Goal: Task Accomplishment & Management: Manage account settings

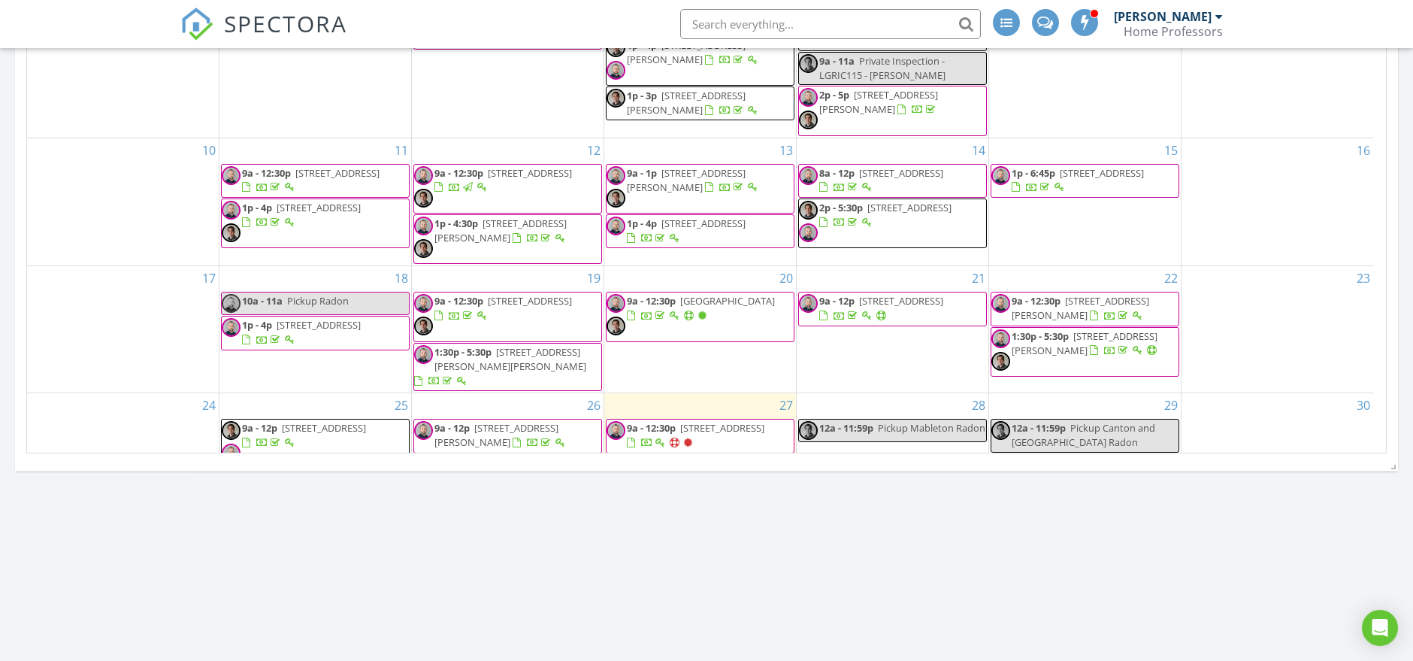
scroll to position [1619, 1439]
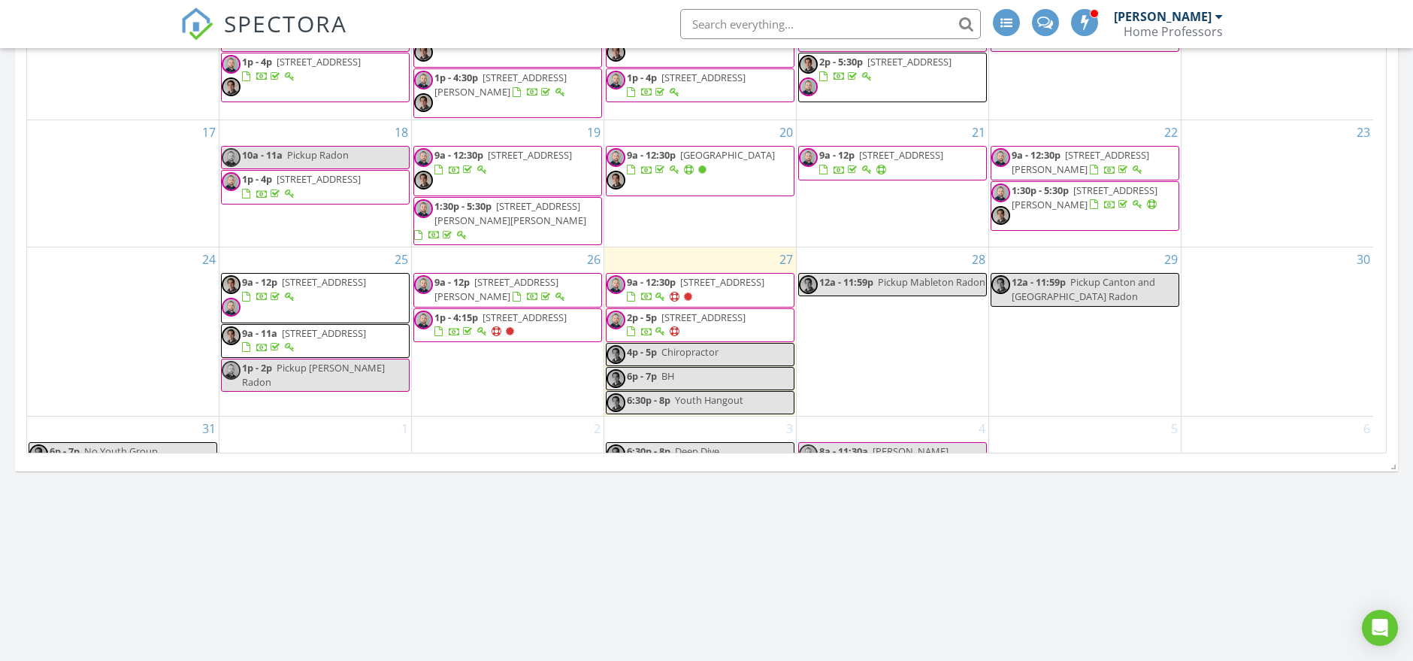
click at [770, 541] on div "In Progress [PERSON_NAME] No results found Calendar [DATE] [DATE] list day week…" at bounding box center [706, 216] width 1413 height 1594
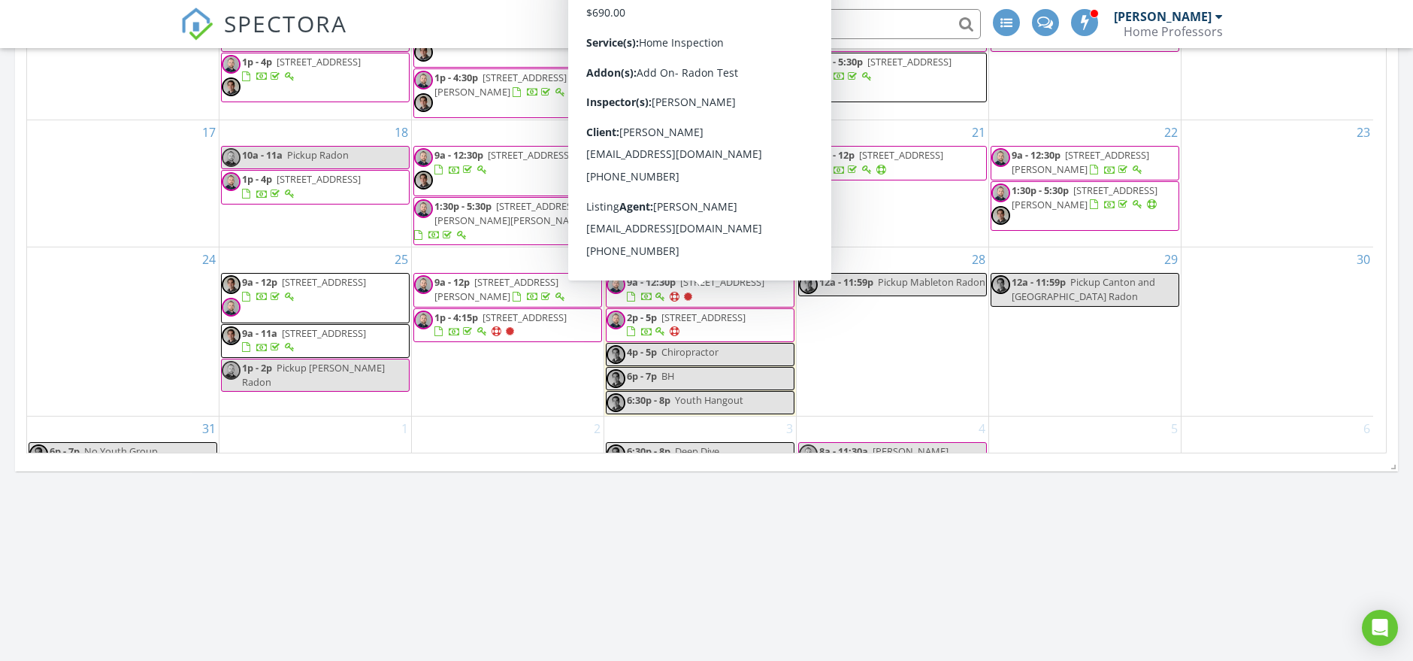
click at [679, 310] on span "[STREET_ADDRESS]" at bounding box center [704, 317] width 84 height 14
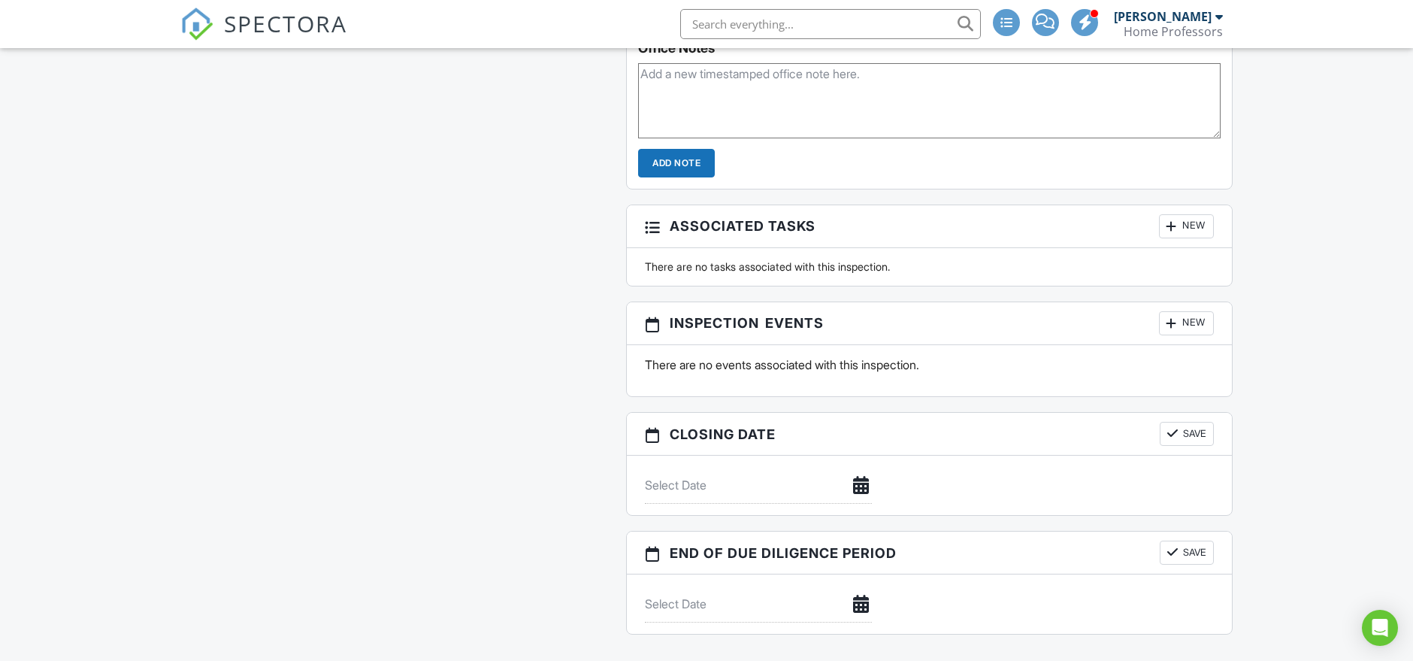
scroll to position [1169, 0]
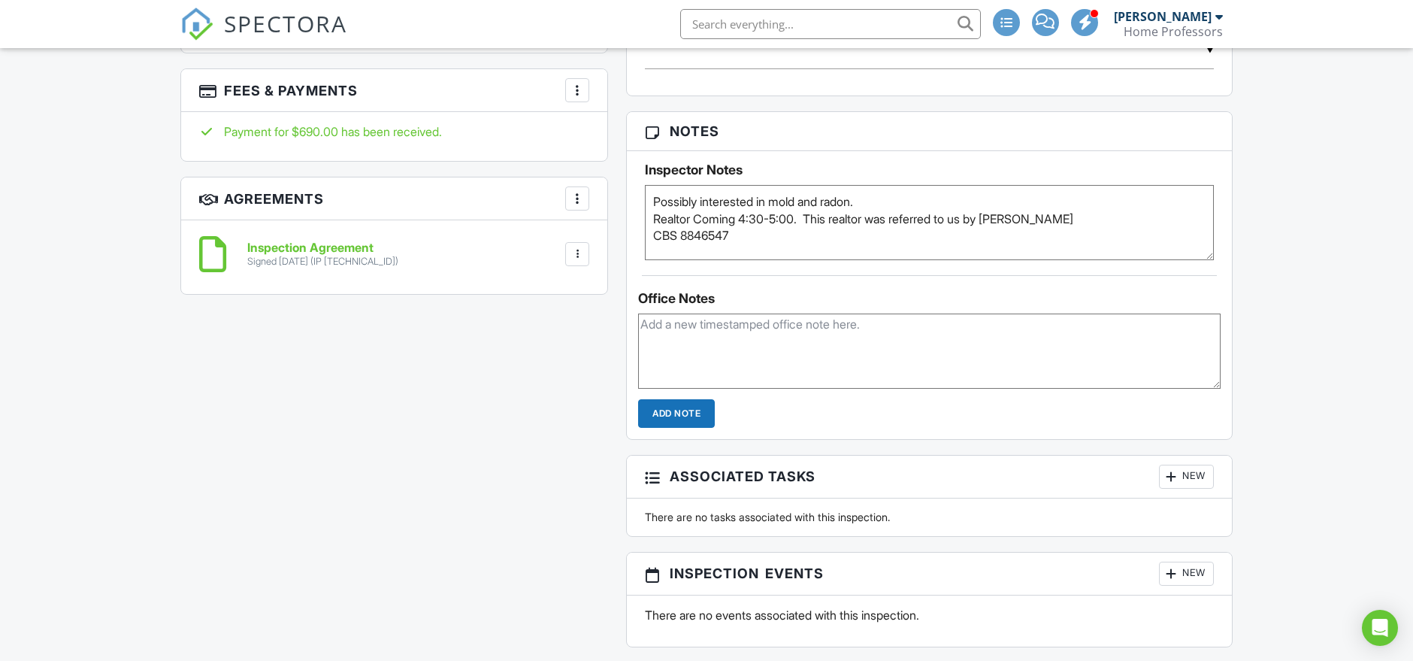
click at [981, 213] on textarea "Possibly interested in mold and radon. Realtor Coming 4:30-5:00. This realtor w…" at bounding box center [929, 222] width 569 height 75
drag, startPoint x: 949, startPoint y: 218, endPoint x: 994, endPoint y: 218, distance: 44.4
click at [994, 218] on textarea "Possibly interested in mold and radon. Realtor Coming 4:30-5:00. This realtor w…" at bounding box center [929, 222] width 569 height 75
click at [893, 220] on textarea "Possibly interested in mold and radon. Realtor Coming 4:30-5:00. This realtor w…" at bounding box center [929, 222] width 569 height 75
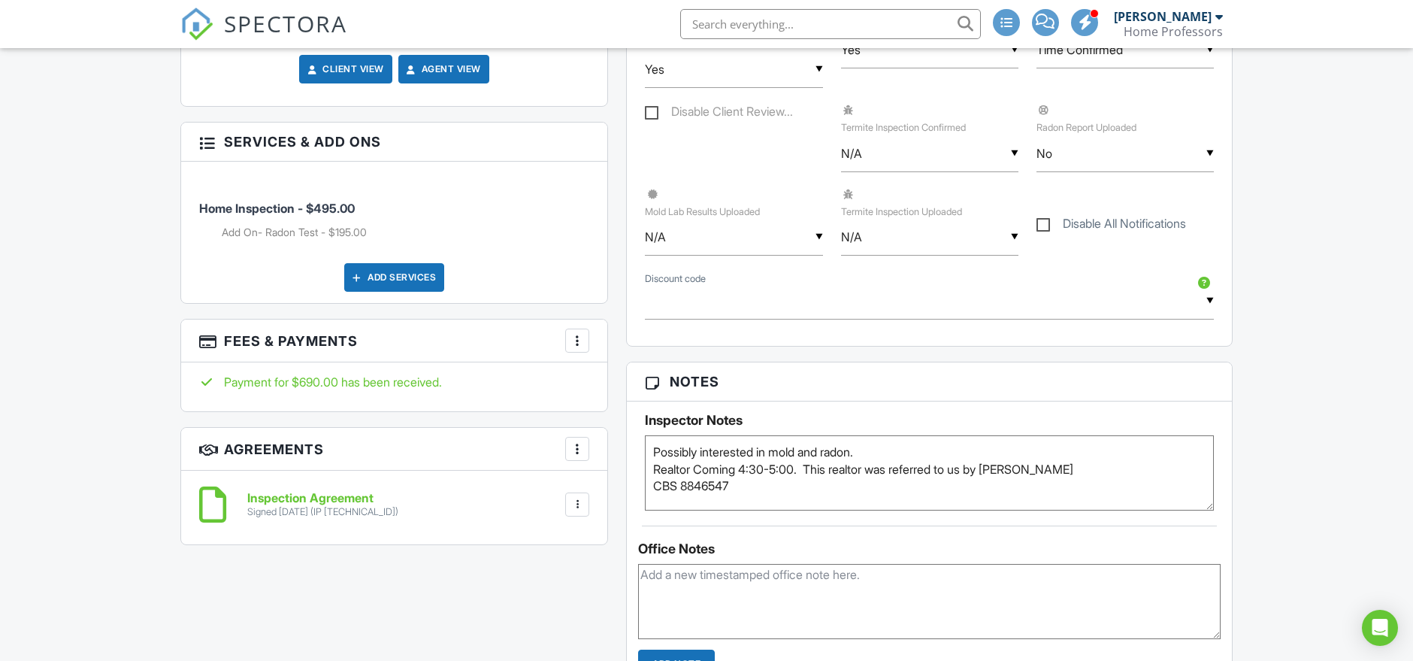
scroll to position [1002, 0]
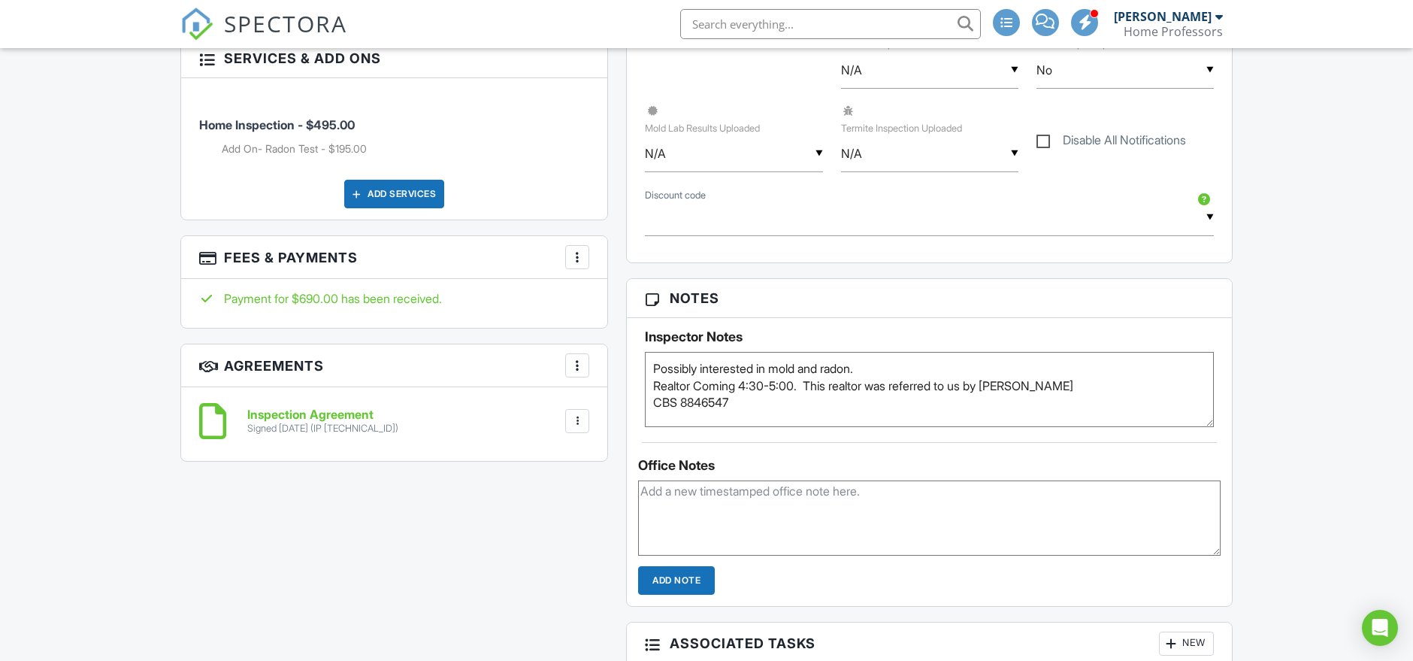
click at [887, 372] on textarea "Possibly interested in mold and radon. Realtor Coming 4:30-5:00. This realtor w…" at bounding box center [929, 389] width 569 height 75
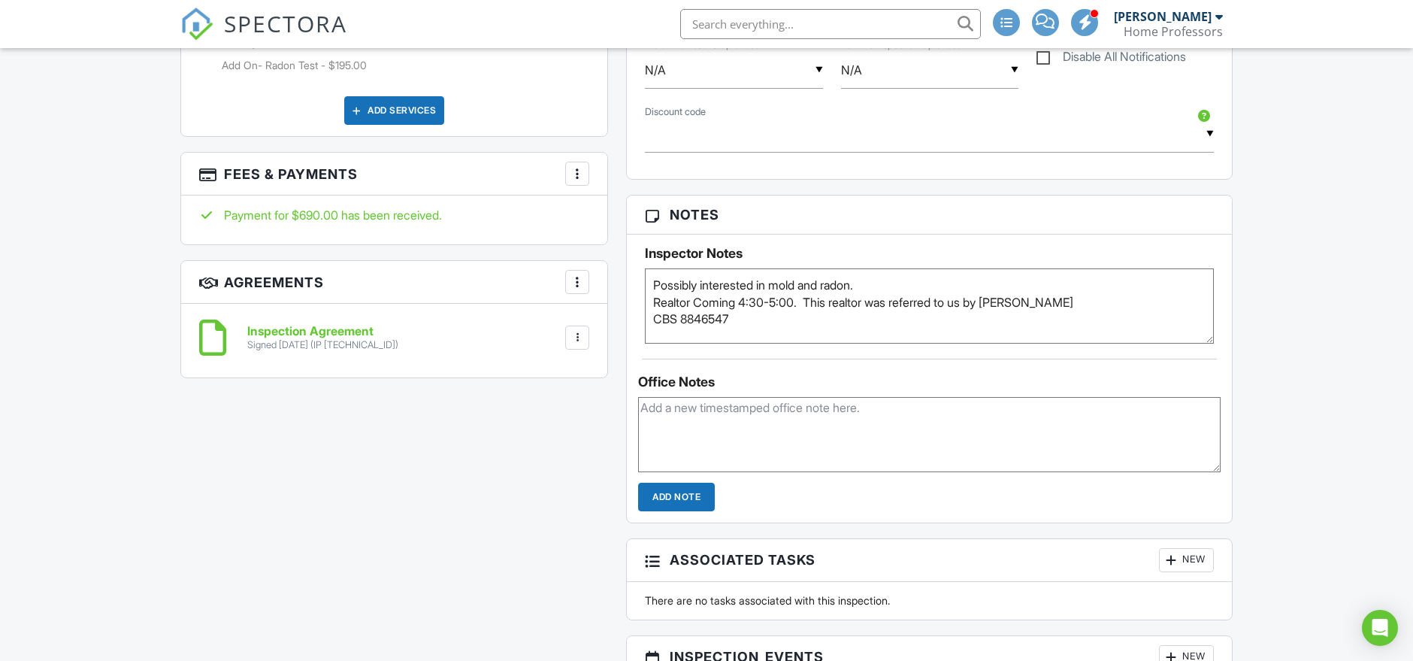
click at [810, 293] on textarea "Possibly interested in mold and radon. Realtor Coming 4:30-5:00. This realtor w…" at bounding box center [929, 305] width 569 height 75
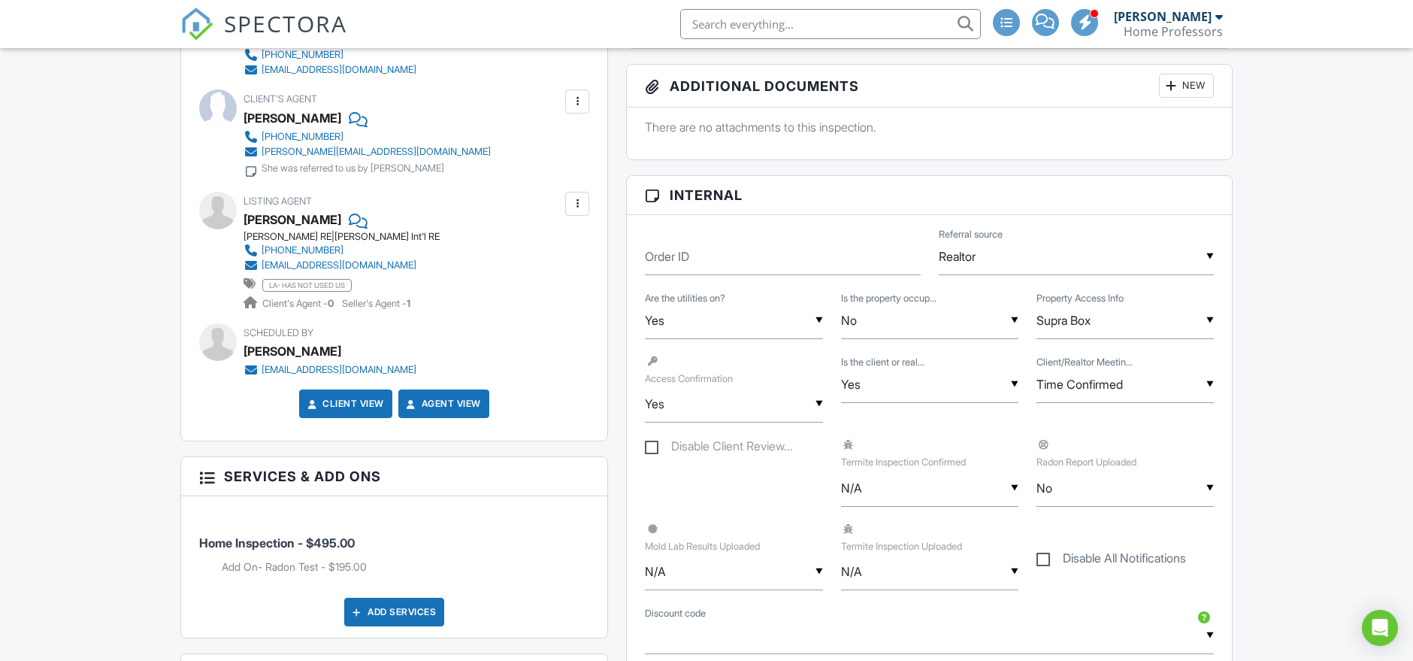
scroll to position [0, 0]
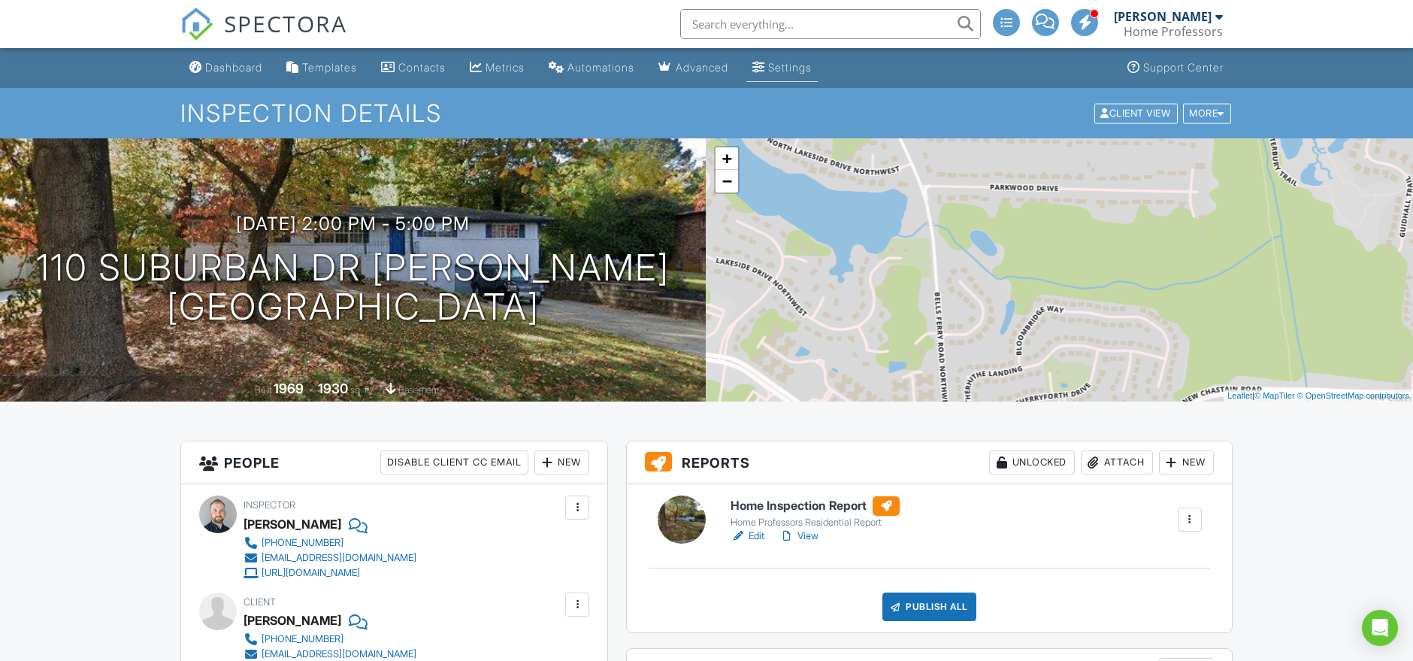
drag, startPoint x: 876, startPoint y: 313, endPoint x: 786, endPoint y: 66, distance: 263.3
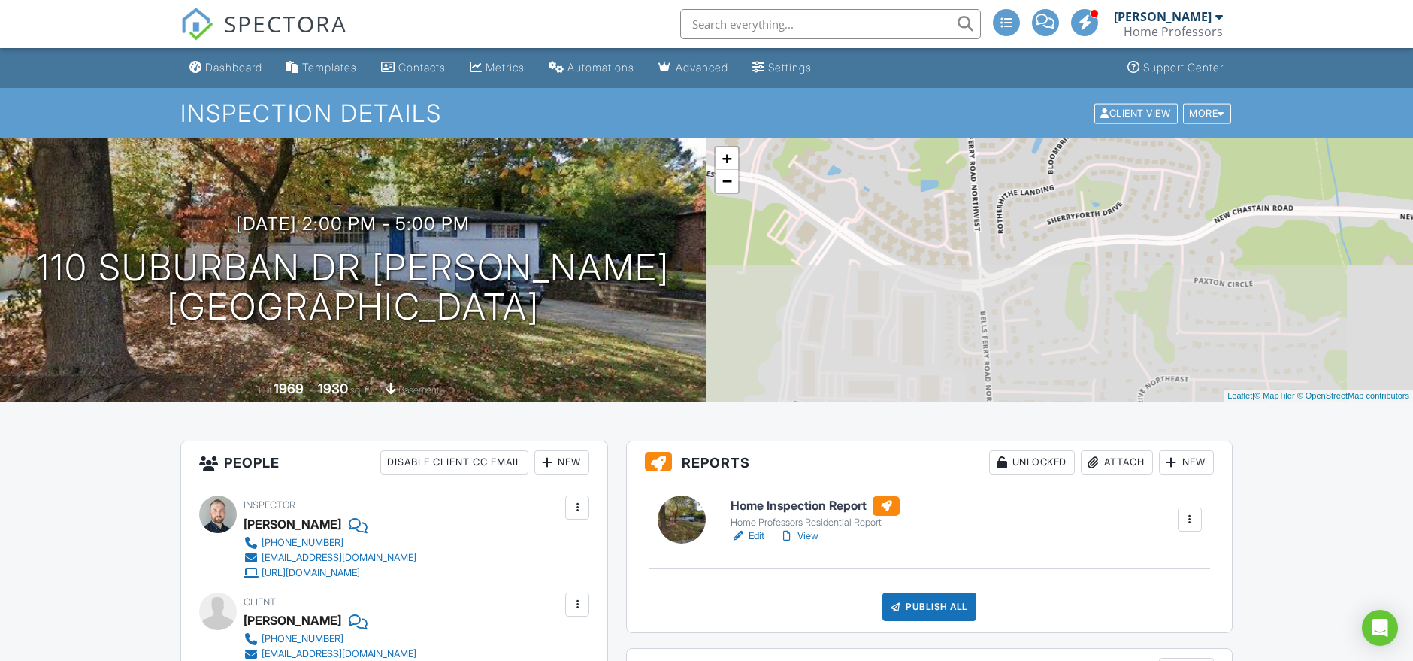
drag, startPoint x: 881, startPoint y: 350, endPoint x: 913, endPoint y: 171, distance: 181.7
click at [913, 171] on div "+ − Leaflet | © MapTiler © OpenStreetMap contributors" at bounding box center [1060, 269] width 707 height 263
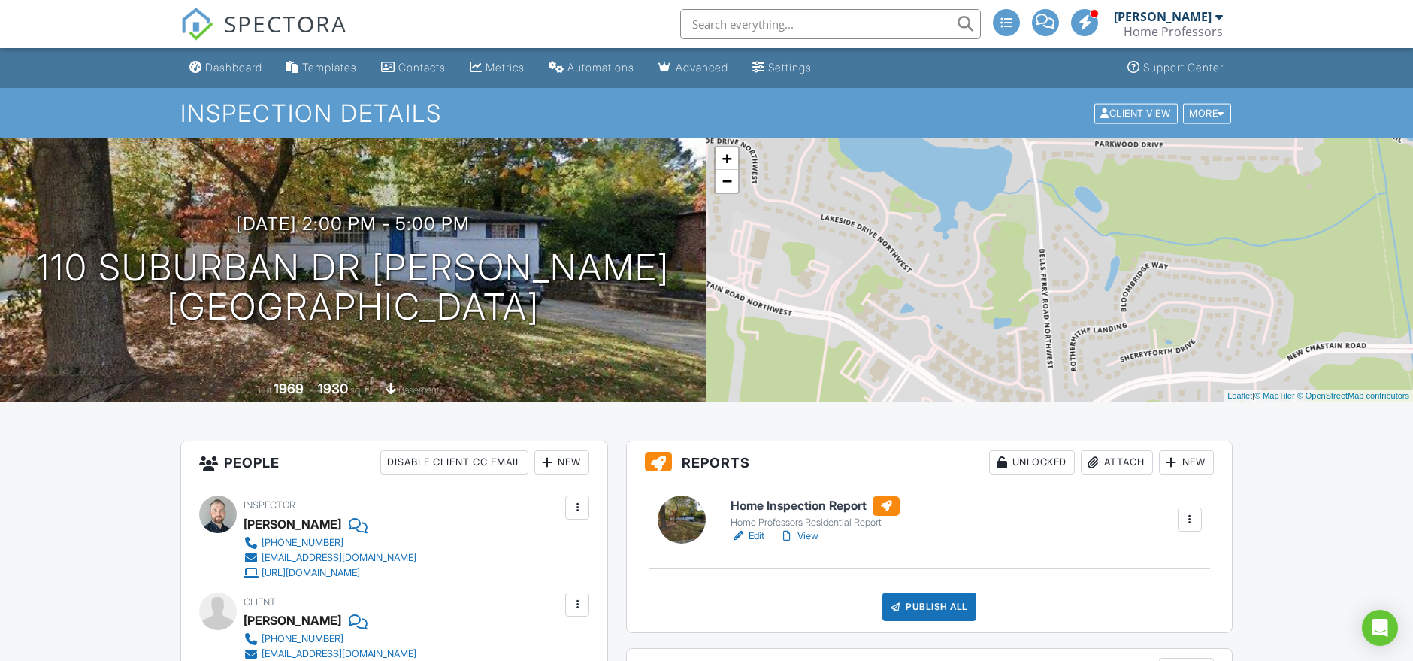
drag, startPoint x: 920, startPoint y: 241, endPoint x: 914, endPoint y: 359, distance: 117.4
click at [991, 383] on div "+ − Leaflet | © MapTiler © OpenStreetMap contributors" at bounding box center [1060, 269] width 707 height 263
click at [729, 192] on div "+ −" at bounding box center [727, 170] width 26 height 48
click at [727, 186] on link "−" at bounding box center [727, 181] width 23 height 23
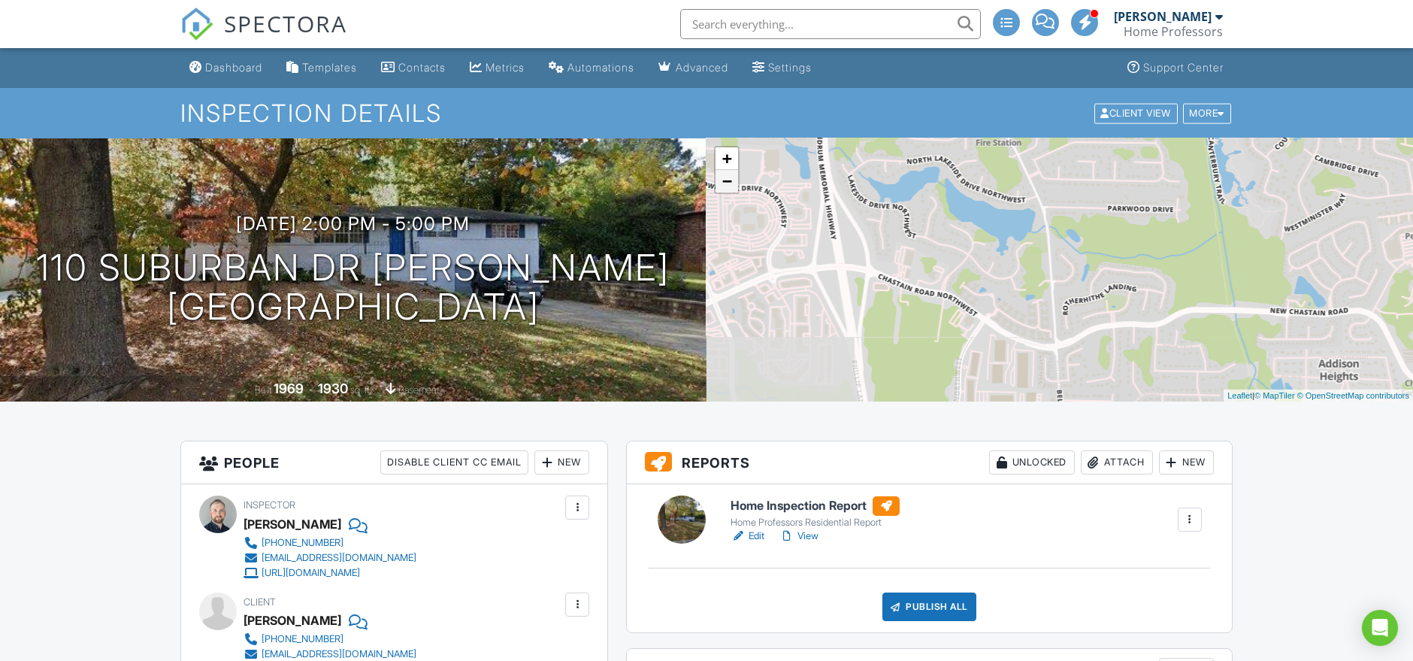
click at [725, 186] on link "−" at bounding box center [727, 181] width 23 height 23
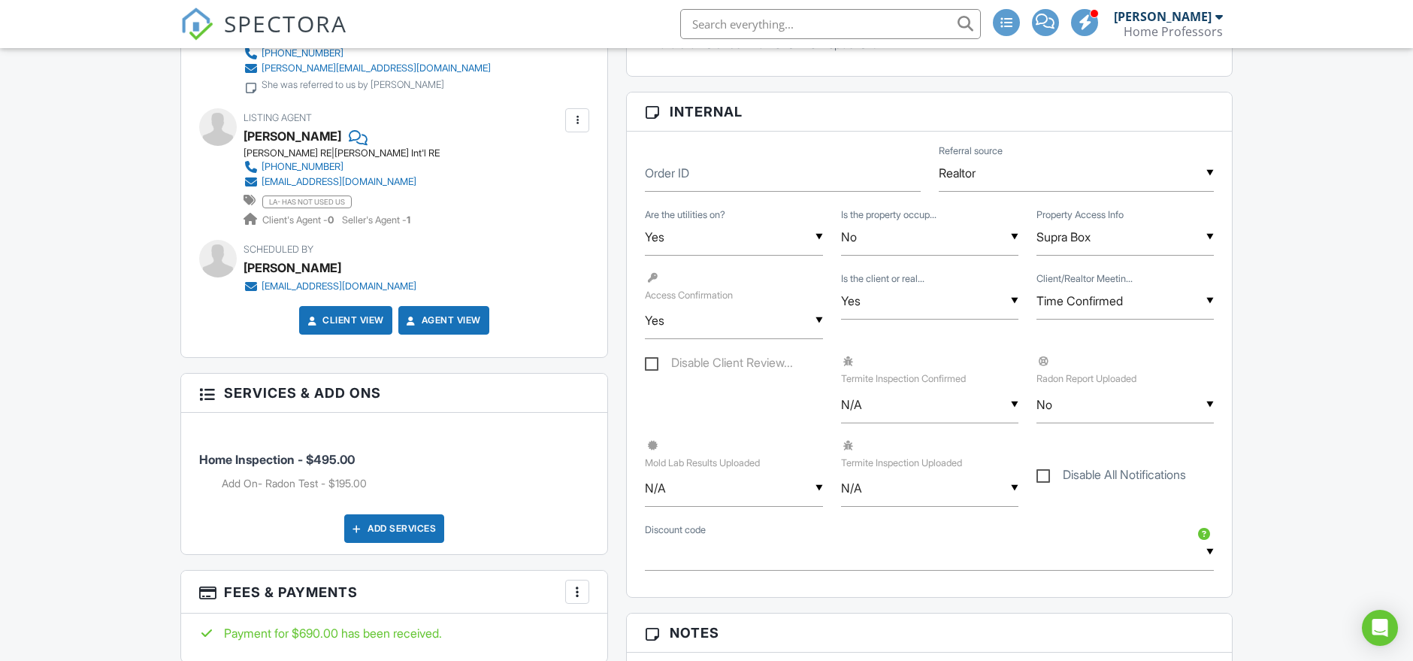
scroll to position [584, 0]
